Goal: Check status: Check status

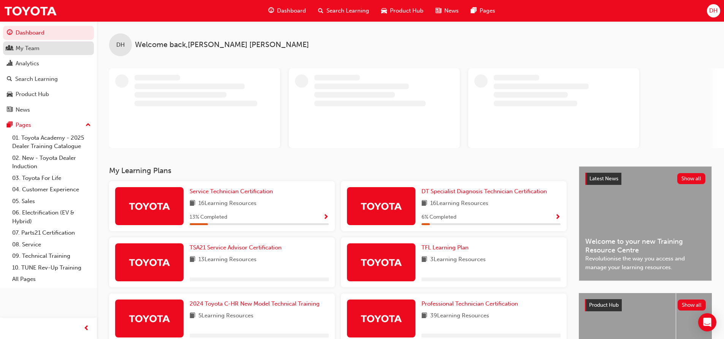
click at [40, 46] on div "My Team" at bounding box center [48, 48] width 83 height 9
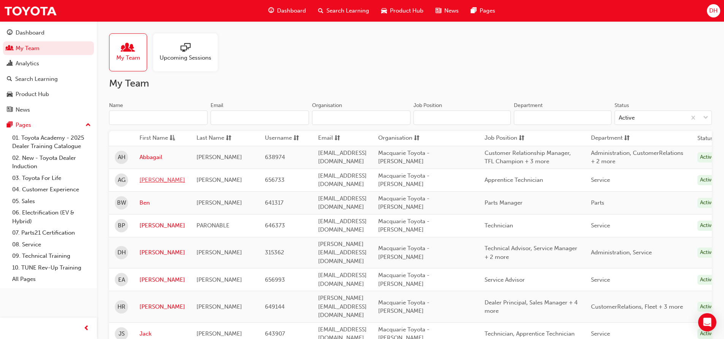
click at [145, 177] on link "Alice" at bounding box center [162, 180] width 46 height 9
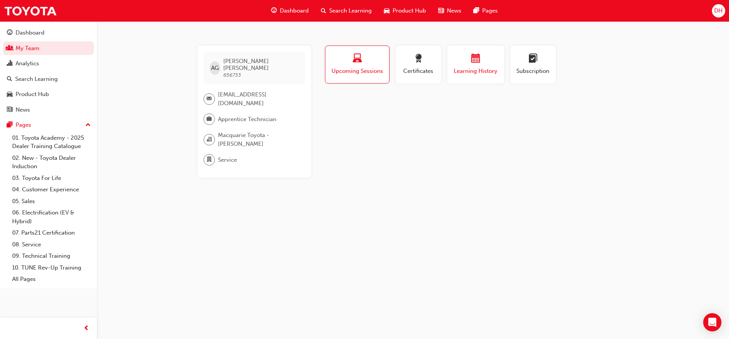
click at [482, 66] on div "Learning History" at bounding box center [476, 65] width 46 height 22
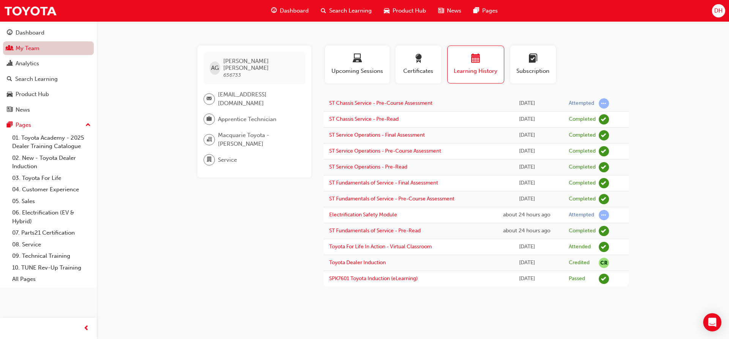
click at [46, 51] on link "My Team" at bounding box center [48, 48] width 91 height 14
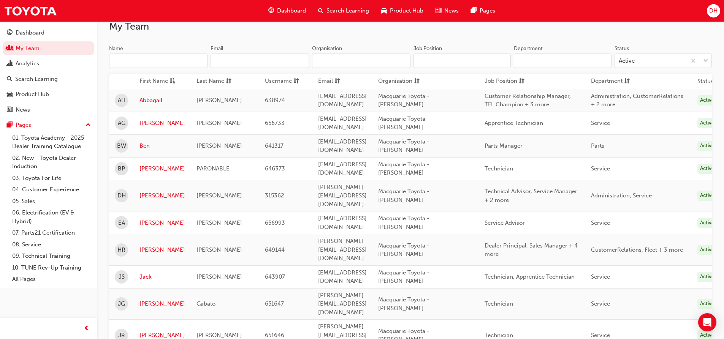
scroll to position [76, 0]
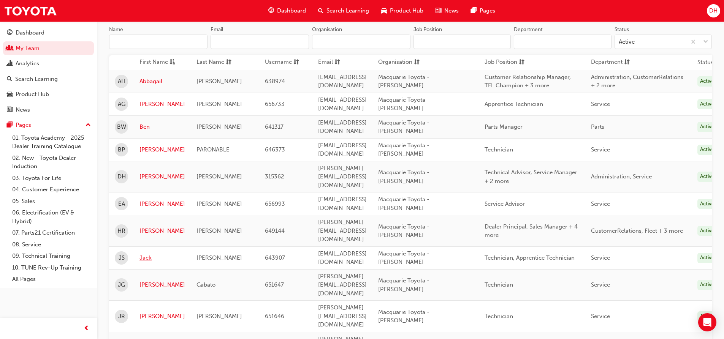
click at [148, 254] on link "Jack" at bounding box center [162, 258] width 46 height 9
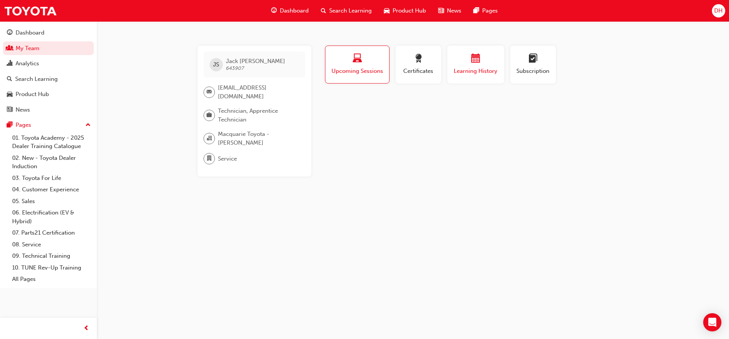
click at [497, 65] on div "Learning History" at bounding box center [476, 65] width 46 height 22
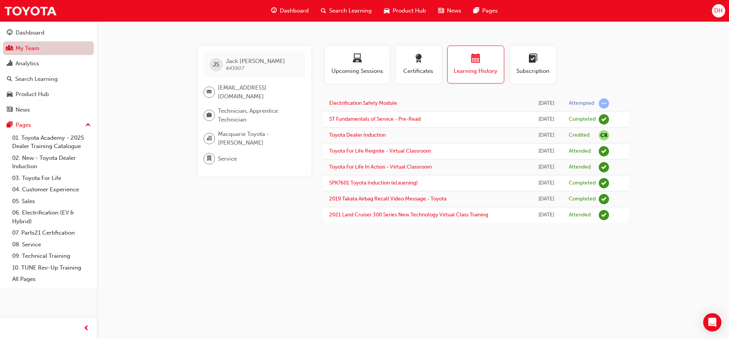
click at [74, 46] on link "My Team" at bounding box center [48, 48] width 91 height 14
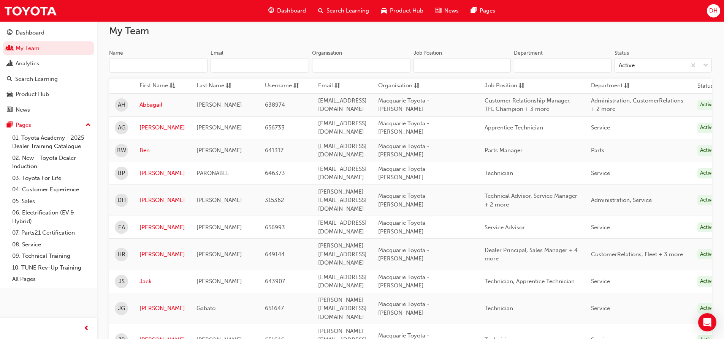
scroll to position [190, 0]
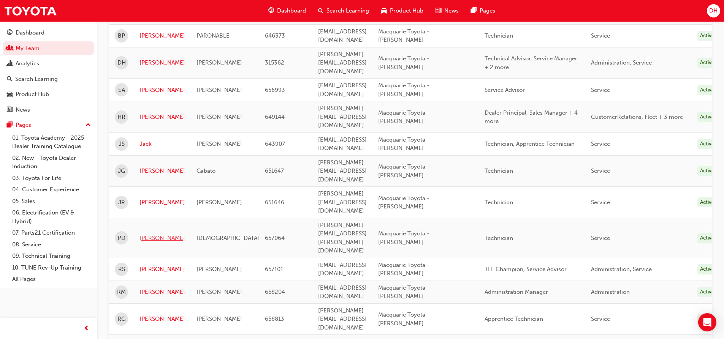
click at [151, 234] on link "Paolo" at bounding box center [162, 238] width 46 height 9
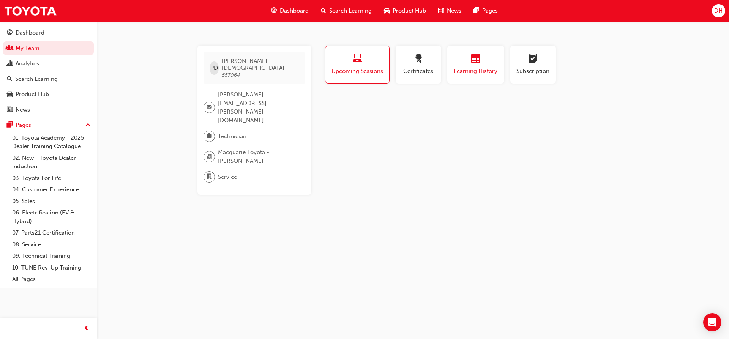
click at [478, 73] on span "Learning History" at bounding box center [476, 71] width 46 height 9
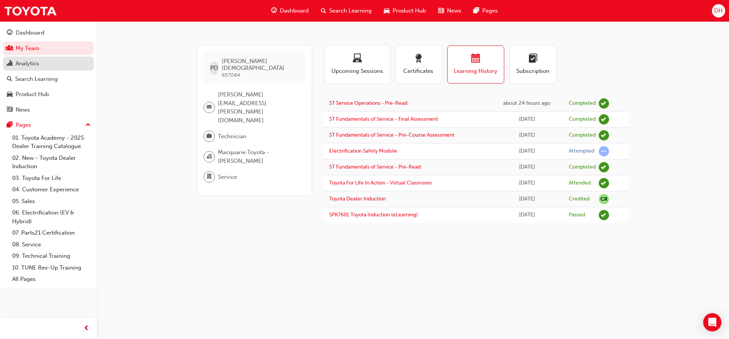
click at [60, 68] on link "Analytics" at bounding box center [48, 64] width 91 height 14
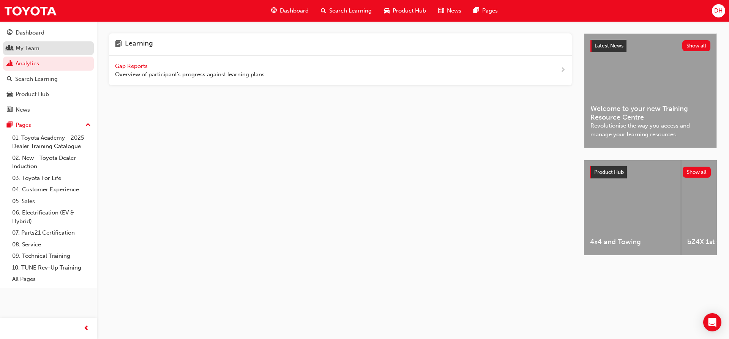
click at [59, 51] on div "My Team" at bounding box center [48, 48] width 83 height 9
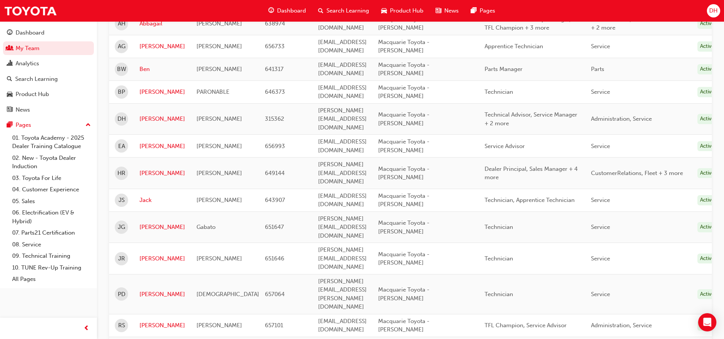
scroll to position [152, 0]
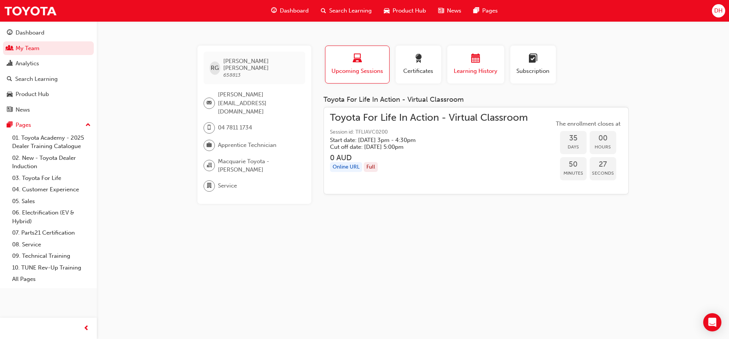
click at [477, 62] on span "calendar-icon" at bounding box center [475, 59] width 9 height 10
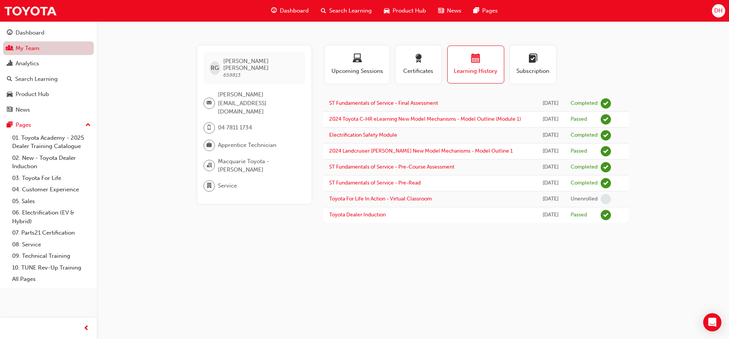
click at [72, 49] on link "My Team" at bounding box center [48, 48] width 91 height 14
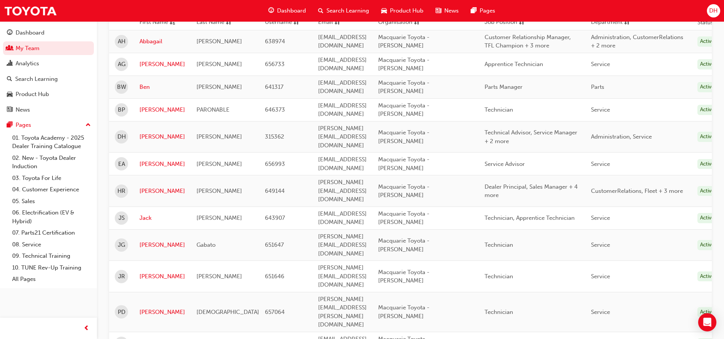
scroll to position [195, 0]
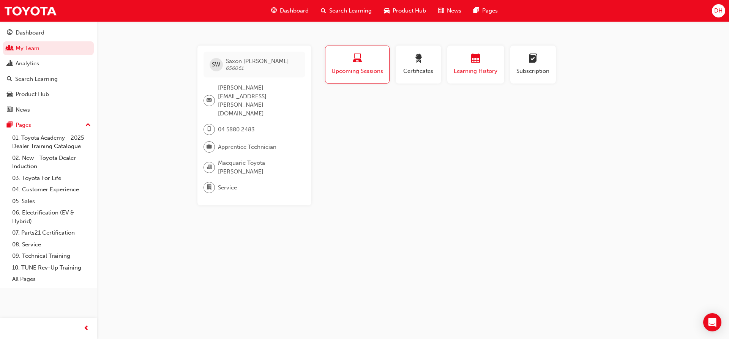
click at [466, 65] on div "button" at bounding box center [476, 60] width 46 height 12
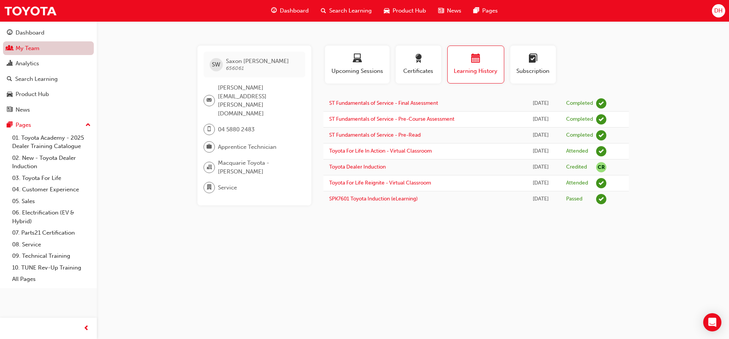
click at [56, 47] on link "My Team" at bounding box center [48, 48] width 91 height 14
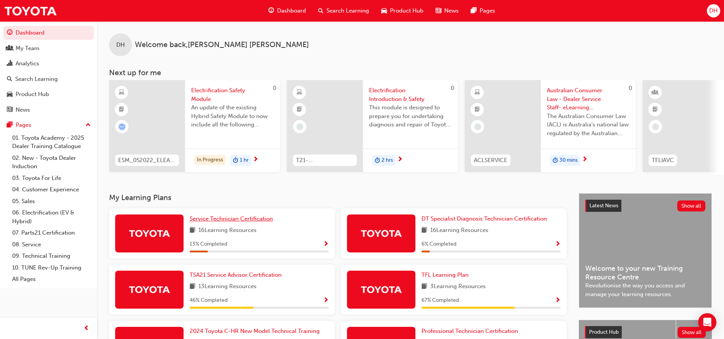
click at [225, 223] on link "Service Technician Certification" at bounding box center [233, 219] width 86 height 9
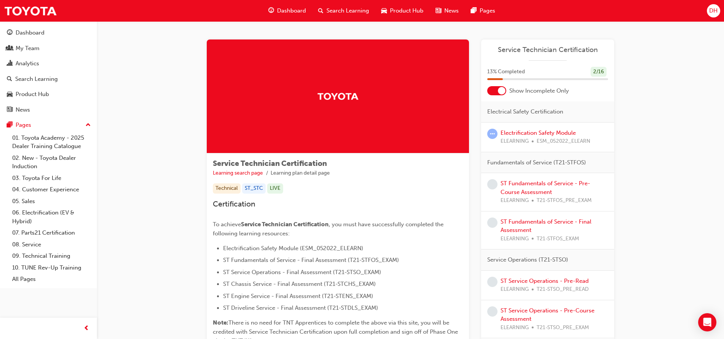
click at [499, 89] on div at bounding box center [502, 91] width 8 height 8
